Goal: Information Seeking & Learning: Learn about a topic

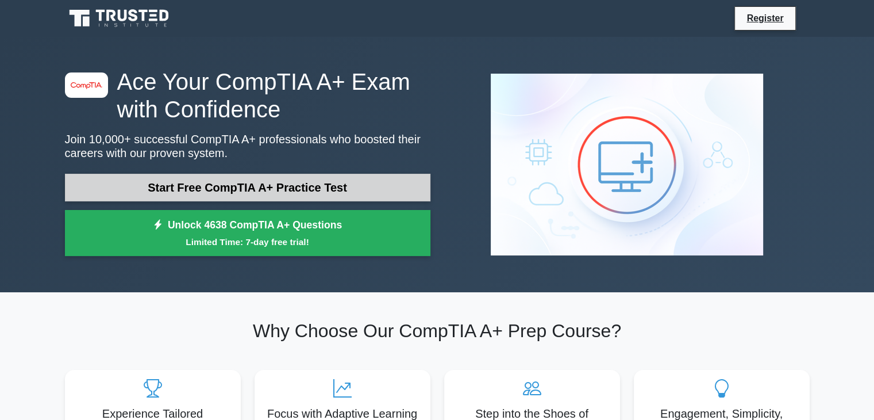
click at [210, 182] on link "Start Free CompTIA A+ Practice Test" at bounding box center [248, 188] width 366 height 28
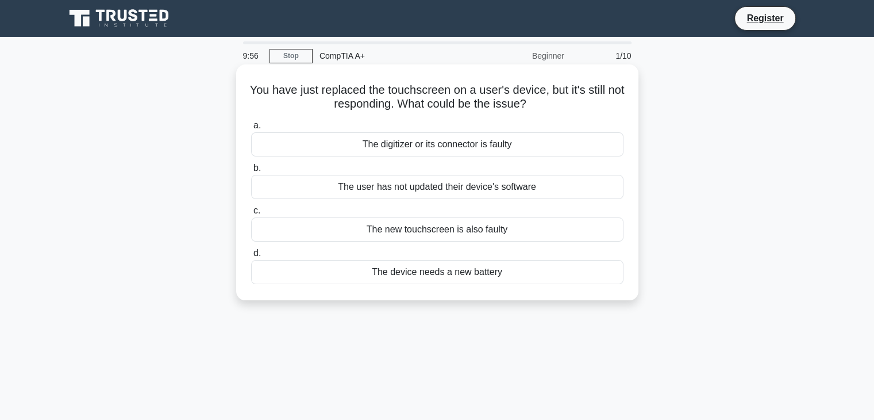
drag, startPoint x: 258, startPoint y: 90, endPoint x: 561, endPoint y: 106, distance: 303.4
click at [561, 106] on h5 "You have just replaced the touchscreen on a user's device, but it's still not r…" at bounding box center [437, 97] width 375 height 29
click at [417, 150] on div "The digitizer or its connector is faulty" at bounding box center [437, 144] width 373 height 24
click at [251, 129] on input "a. The digitizer or its connector is faulty" at bounding box center [251, 125] width 0 height 7
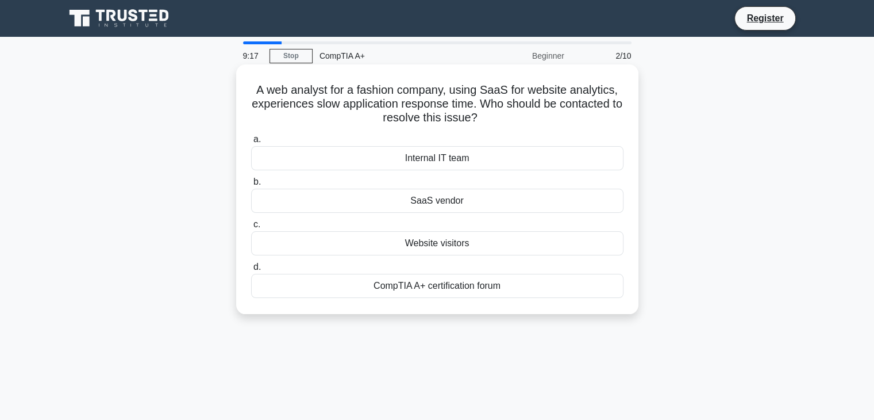
click at [443, 205] on div "SaaS vendor" at bounding box center [437, 201] width 373 height 24
click at [251, 186] on input "b. SaaS vendor" at bounding box center [251, 181] width 0 height 7
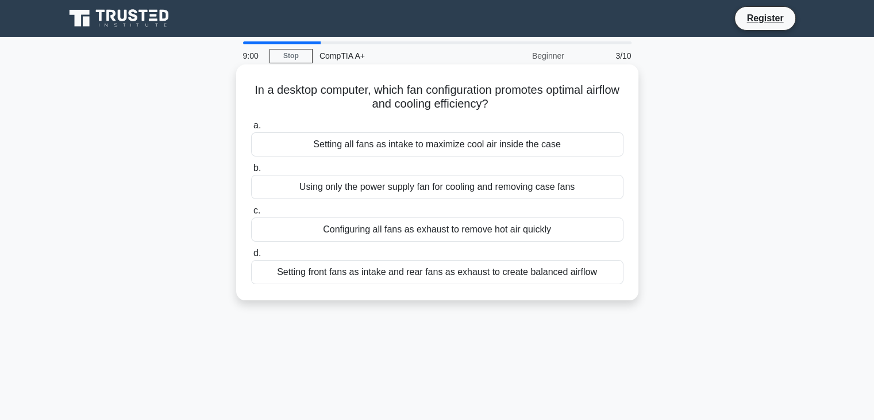
click at [385, 277] on div "Setting front fans as intake and rear fans as exhaust to create balanced airflow" at bounding box center [437, 272] width 373 height 24
click at [251, 257] on input "d. Setting front fans as intake and rear fans as exhaust to create balanced air…" at bounding box center [251, 253] width 0 height 7
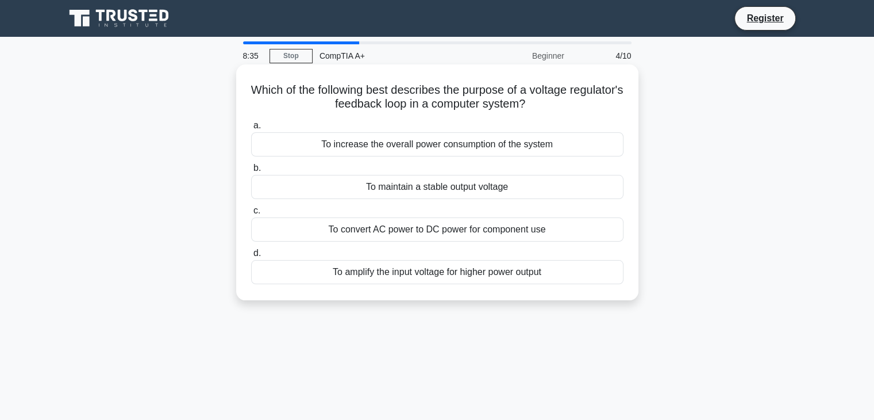
click at [424, 189] on div "To maintain a stable output voltage" at bounding box center [437, 187] width 373 height 24
click at [251, 172] on input "b. To maintain a stable output voltage" at bounding box center [251, 167] width 0 height 7
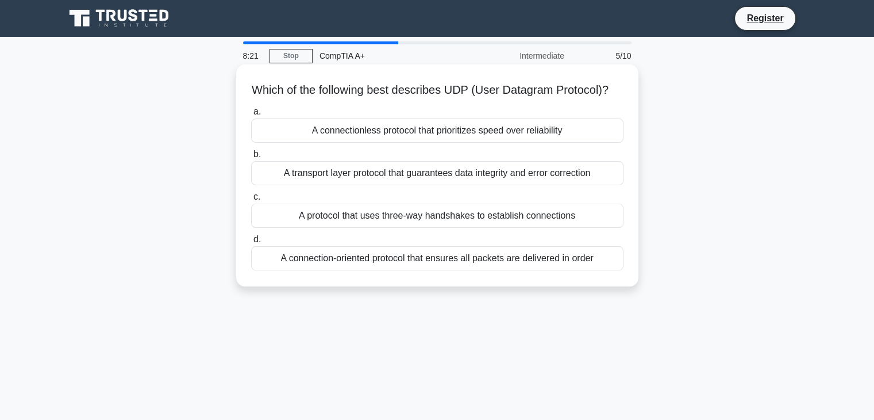
click at [407, 228] on div "A protocol that uses three-way handshakes to establish connections" at bounding box center [437, 216] width 373 height 24
click at [251, 201] on input "c. A protocol that uses three-way handshakes to establish connections" at bounding box center [251, 196] width 0 height 7
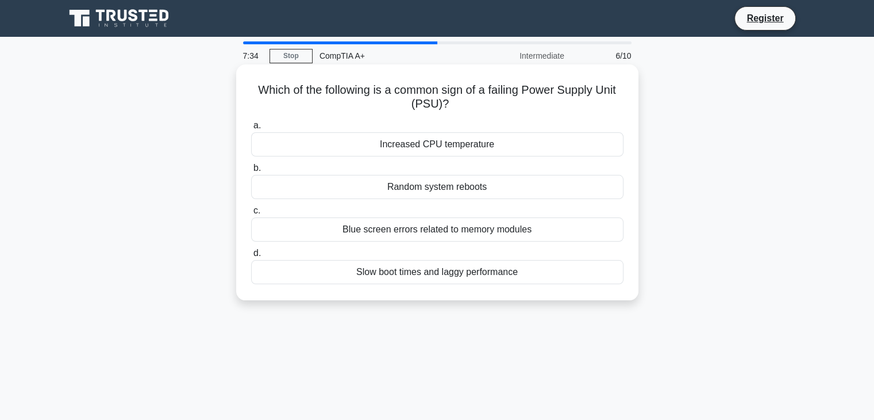
click at [416, 191] on div "Random system reboots" at bounding box center [437, 187] width 373 height 24
click at [251, 172] on input "b. Random system reboots" at bounding box center [251, 167] width 0 height 7
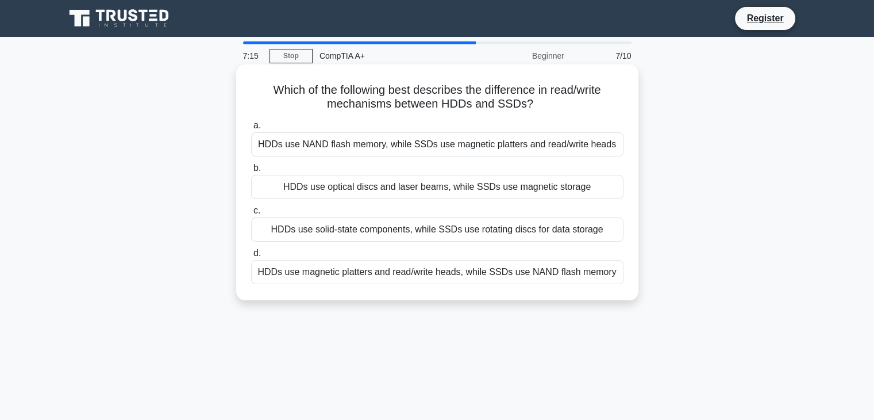
click at [369, 275] on div "HDDs use magnetic platters and read/write heads, while SSDs use NAND flash memo…" at bounding box center [437, 272] width 373 height 24
click at [251, 257] on input "d. HDDs use magnetic platters and read/write heads, while SSDs use NAND flash m…" at bounding box center [251, 253] width 0 height 7
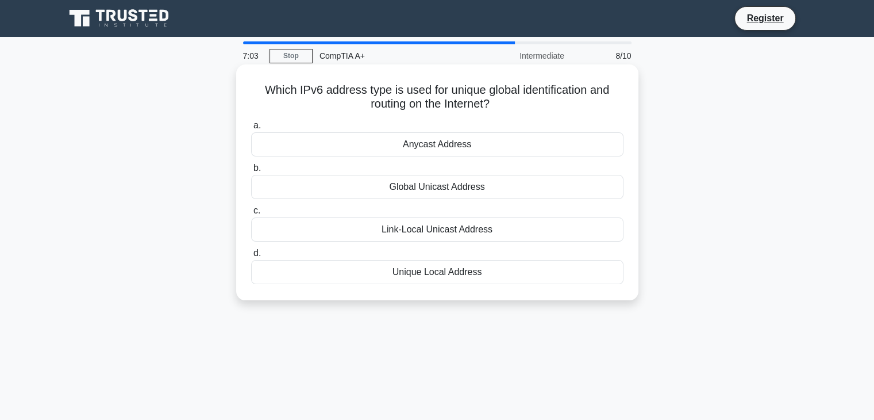
click at [455, 190] on div "Global Unicast Address" at bounding box center [437, 187] width 373 height 24
click at [251, 172] on input "b. Global Unicast Address" at bounding box center [251, 167] width 0 height 7
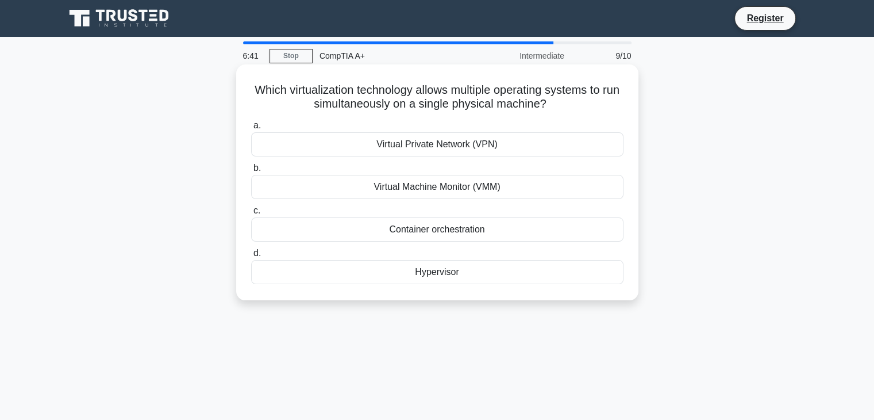
click at [450, 271] on div "Hypervisor" at bounding box center [437, 272] width 373 height 24
click at [251, 257] on input "d. Hypervisor" at bounding box center [251, 253] width 0 height 7
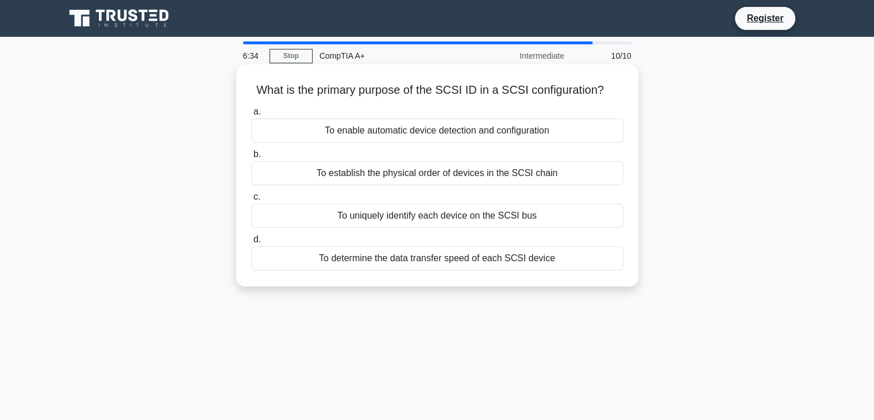
click at [420, 169] on div "To establish the physical order of devices in the SCSI chain" at bounding box center [437, 173] width 373 height 24
click at [251, 158] on input "b. To establish the physical order of devices in the SCSI chain" at bounding box center [251, 154] width 0 height 7
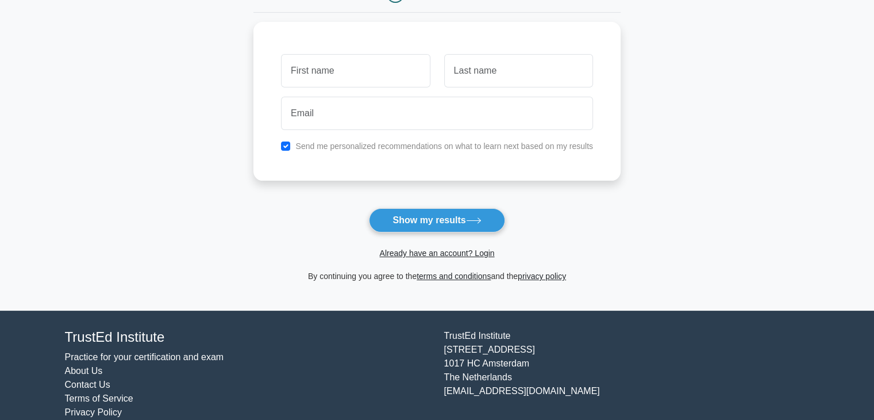
scroll to position [100, 0]
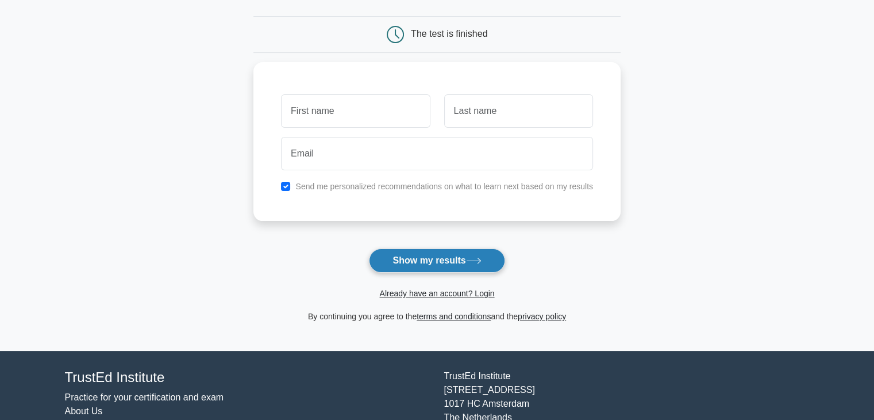
click at [435, 271] on button "Show my results" at bounding box center [437, 260] width 136 height 24
click at [369, 90] on div at bounding box center [355, 108] width 163 height 43
